Goal: Information Seeking & Learning: Learn about a topic

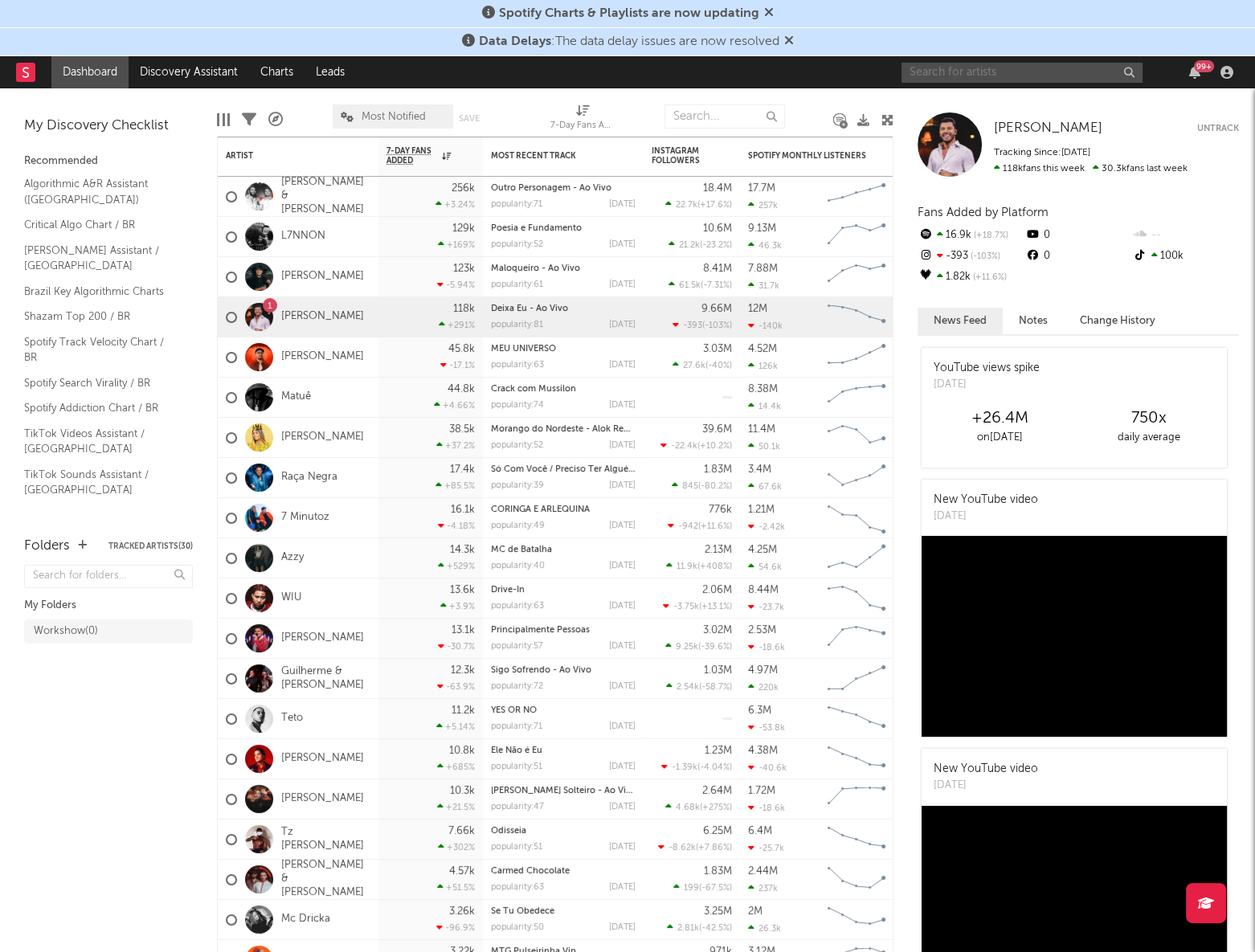
click at [930, 79] on input "text" at bounding box center [1021, 73] width 241 height 20
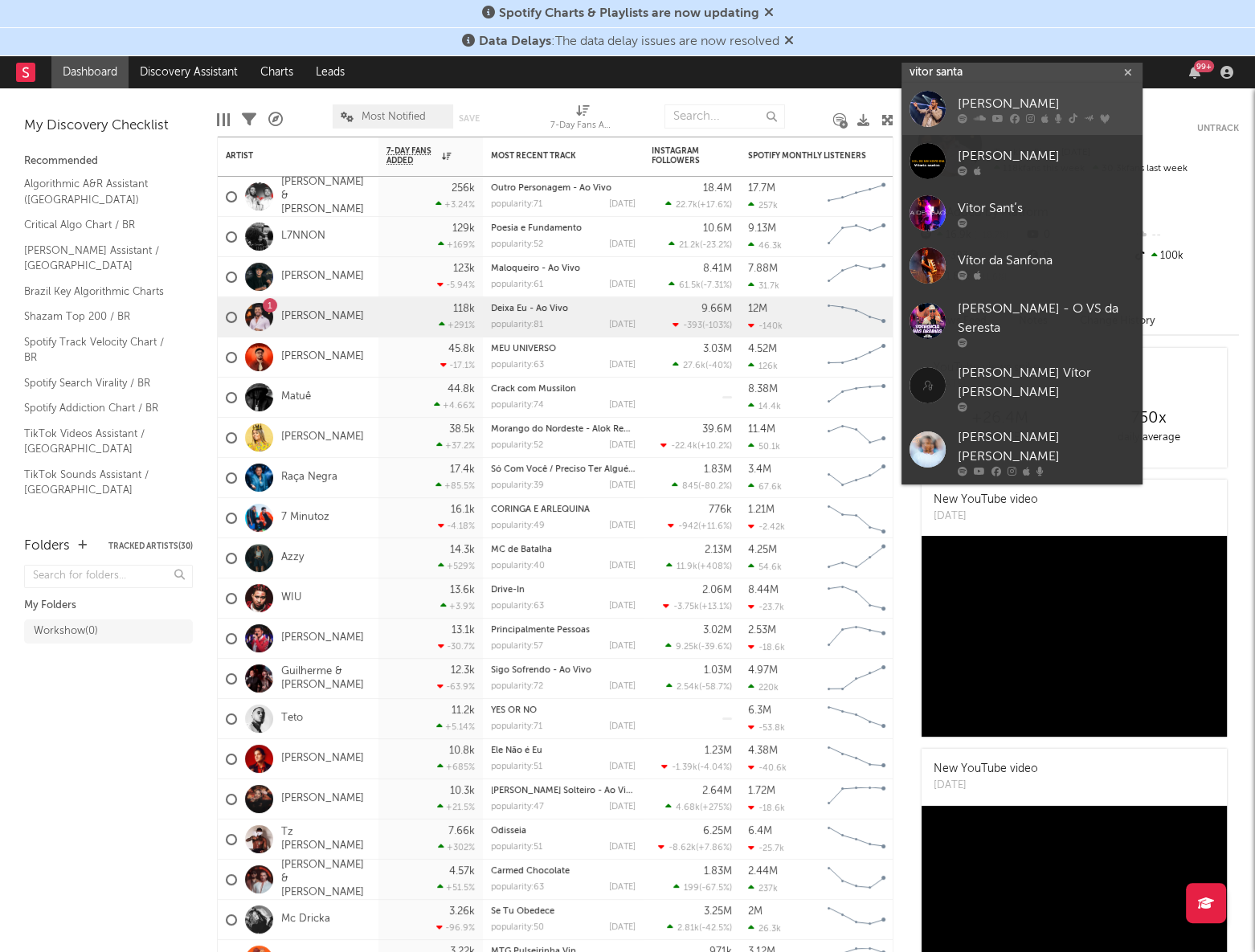
type input "vitor santa"
click at [974, 107] on div "[PERSON_NAME]" at bounding box center [1046, 104] width 177 height 19
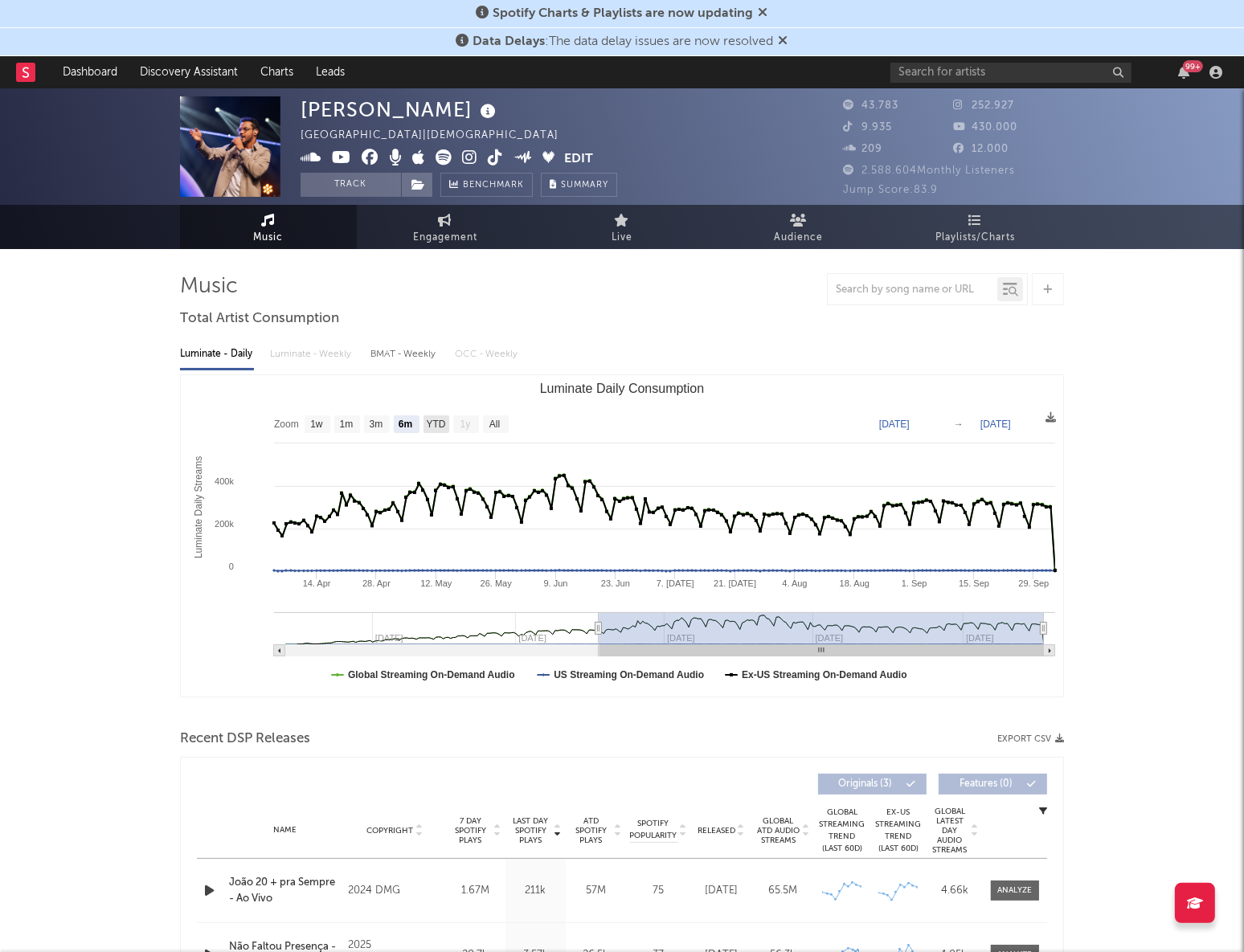
click at [433, 423] on text "YTD" at bounding box center [436, 424] width 19 height 11
select select "YTD"
type input "[DATE]"
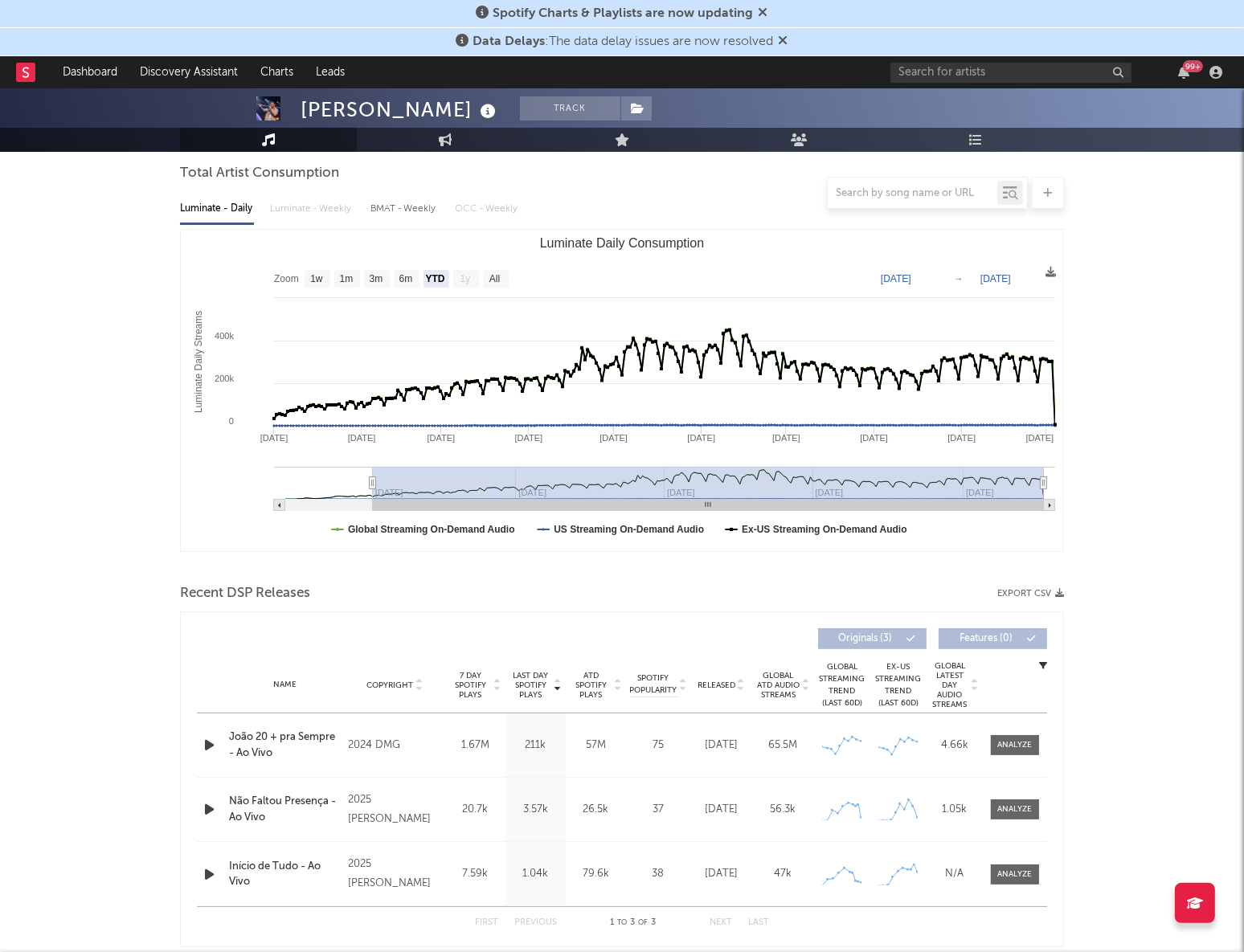
scroll to position [219, 0]
